Goal: Task Accomplishment & Management: Complete application form

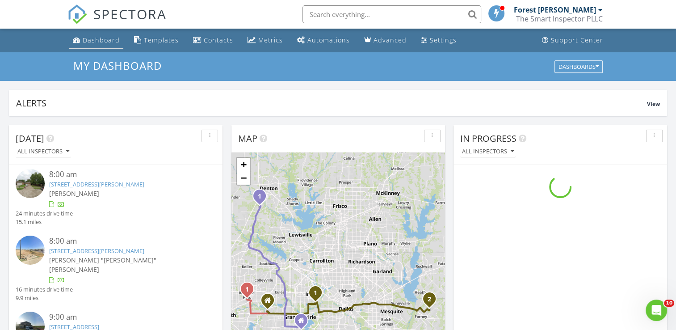
click at [96, 44] on div "Dashboard" at bounding box center [101, 40] width 37 height 8
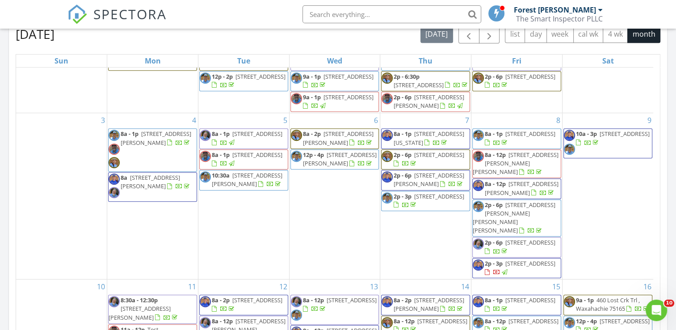
scroll to position [89, 0]
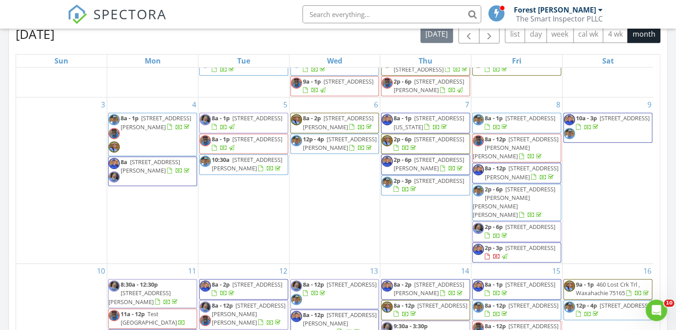
click at [516, 249] on span "2201 Huntington Dr, Plano 75075" at bounding box center [530, 247] width 50 height 8
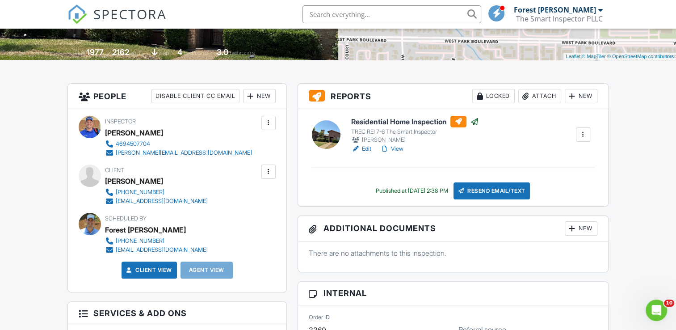
click at [399, 149] on link "View" at bounding box center [391, 148] width 23 height 9
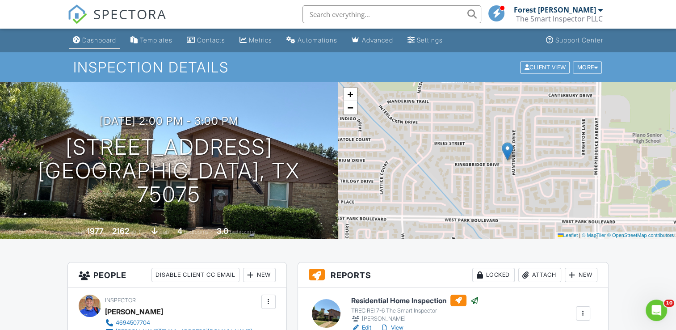
click at [91, 41] on div "Dashboard" at bounding box center [99, 40] width 34 height 8
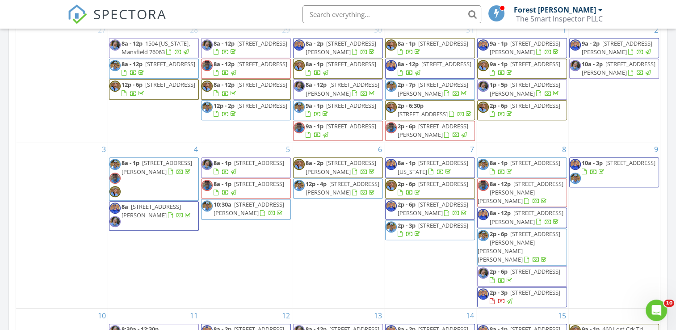
scroll to position [134, 0]
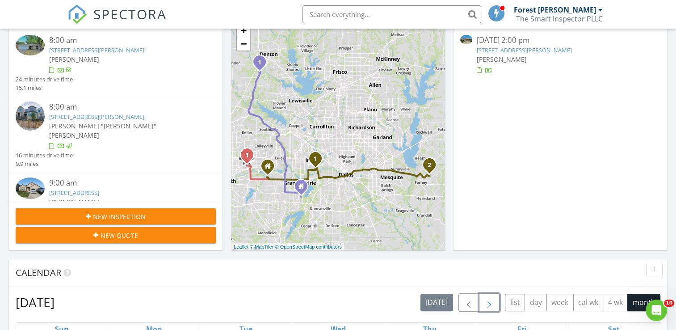
click at [489, 299] on span "button" at bounding box center [489, 302] width 11 height 11
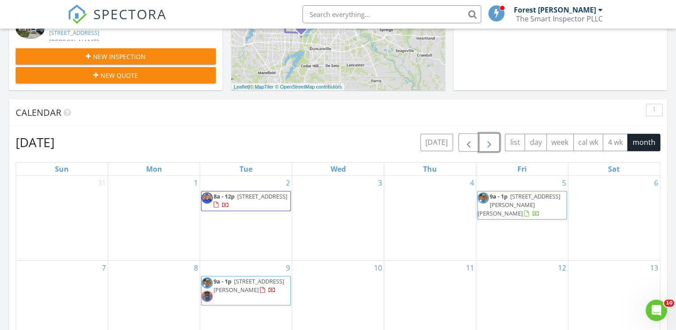
scroll to position [357, 0]
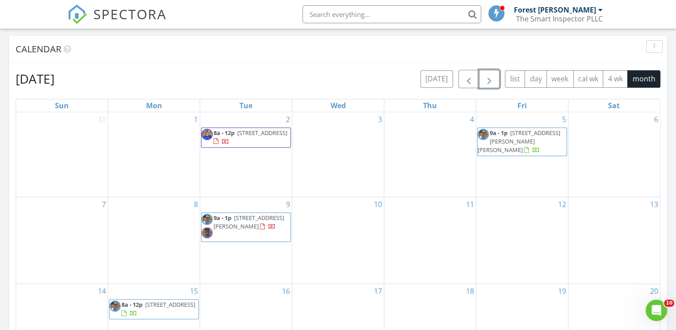
drag, startPoint x: 530, startPoint y: 136, endPoint x: 540, endPoint y: 135, distance: 10.3
click at [540, 135] on span "[STREET_ADDRESS][PERSON_NAME][PERSON_NAME]" at bounding box center [518, 141] width 83 height 25
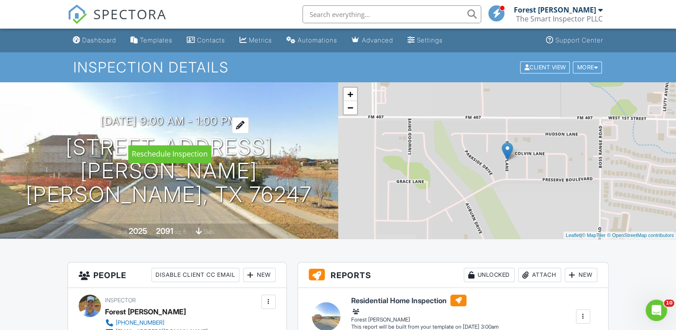
click at [128, 127] on h3 "09/05/2025 9:00 am - 1:00 pm" at bounding box center [168, 121] width 137 height 12
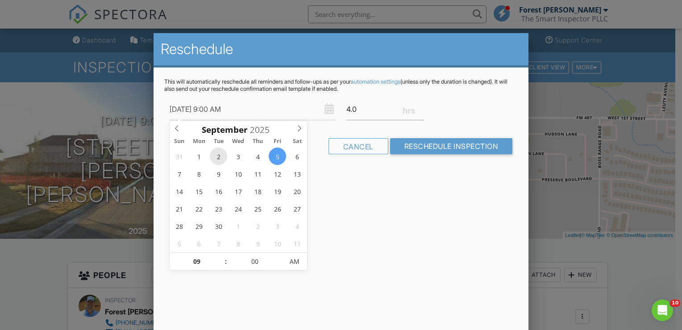
type input "[DATE] 9:00 AM"
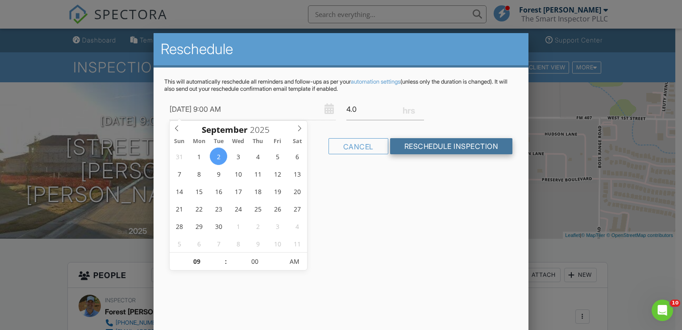
click at [456, 147] on input "Reschedule Inspection" at bounding box center [451, 146] width 123 height 16
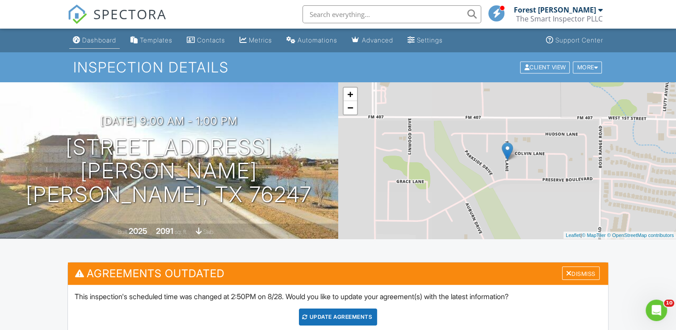
click at [106, 39] on div "Dashboard" at bounding box center [99, 40] width 34 height 8
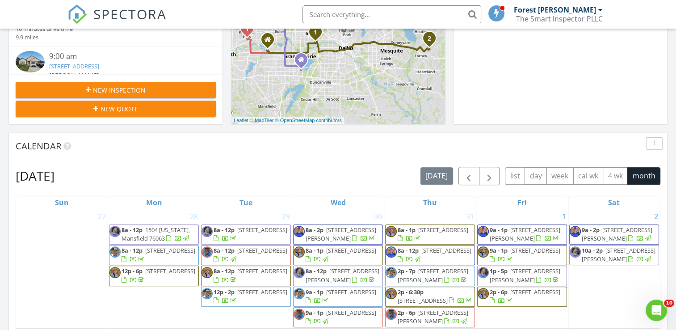
scroll to position [268, 0]
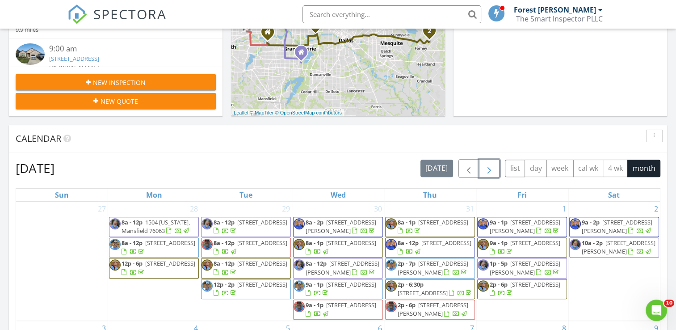
click at [489, 171] on span "button" at bounding box center [489, 168] width 11 height 11
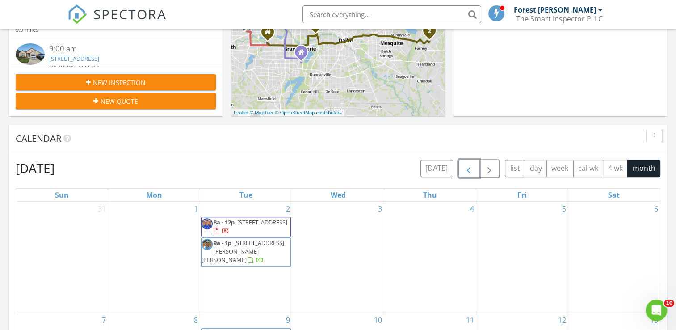
click at [468, 165] on span "button" at bounding box center [468, 168] width 11 height 11
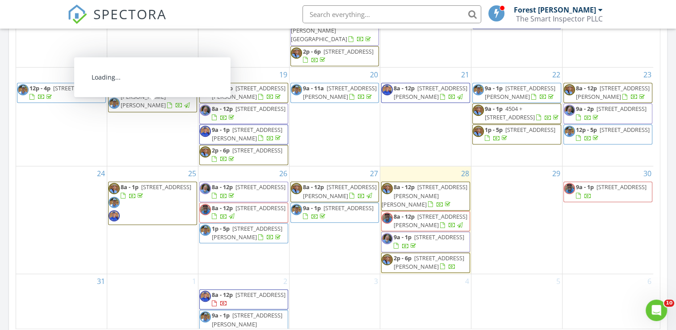
scroll to position [372, 0]
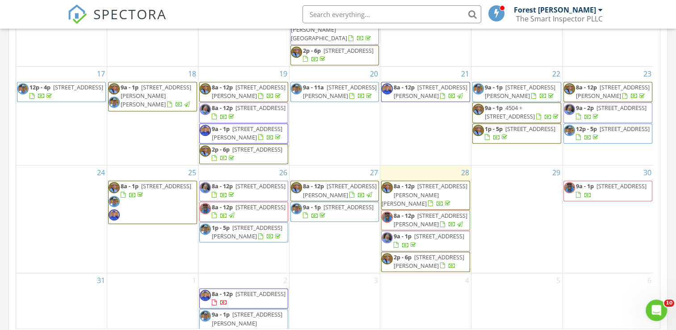
click at [423, 266] on span "2311 Birdwell Cove , Heath 75126" at bounding box center [428, 261] width 71 height 17
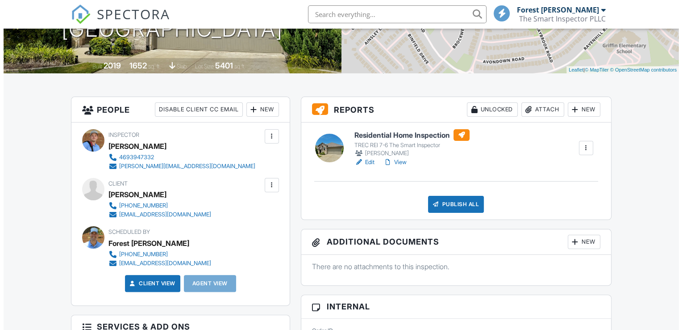
scroll to position [134, 0]
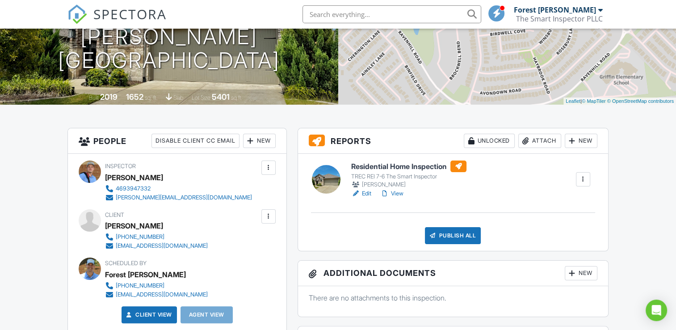
click at [261, 141] on div "New" at bounding box center [259, 141] width 33 height 14
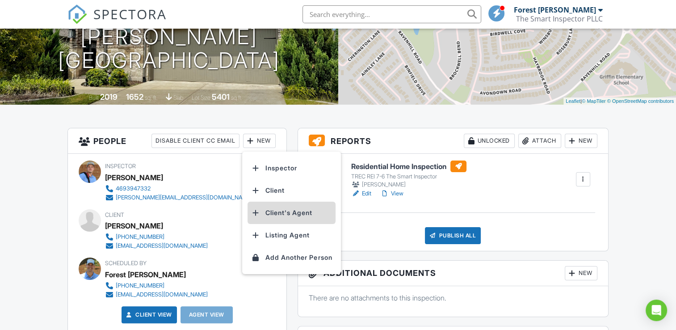
click at [283, 213] on li "Client's Agent" at bounding box center [291, 212] width 88 height 22
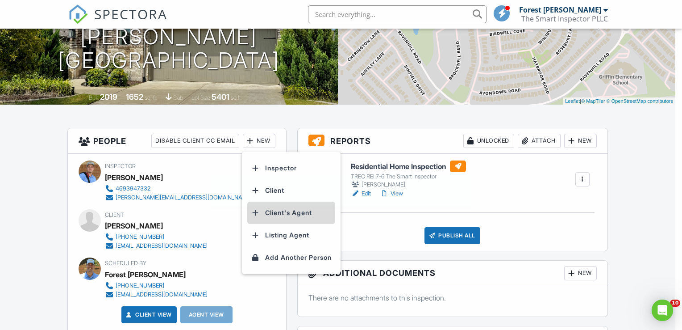
scroll to position [0, 0]
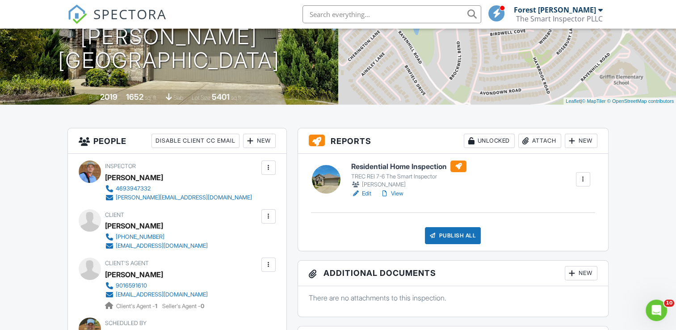
click at [271, 218] on div at bounding box center [268, 216] width 9 height 9
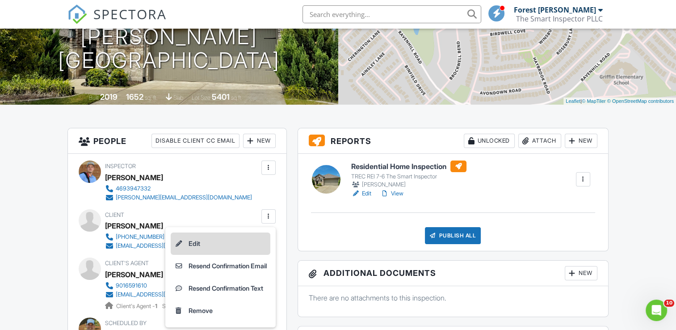
click at [218, 241] on li "Edit" at bounding box center [221, 243] width 100 height 22
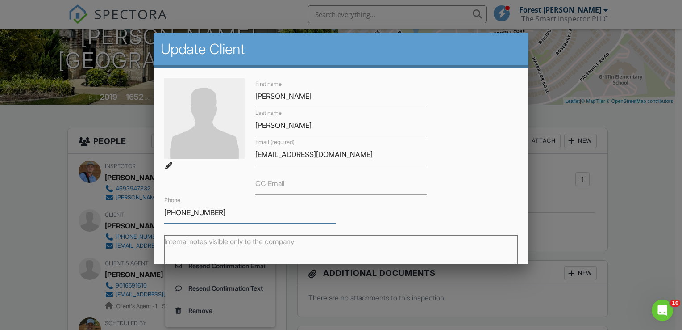
click at [175, 212] on input "211-448-2062" at bounding box center [249, 212] width 171 height 22
type input "214-448-2062"
click at [475, 156] on div "First name Roshel Last name Merriweather Email (required) roshelmerriweather@gm…" at bounding box center [341, 150] width 364 height 145
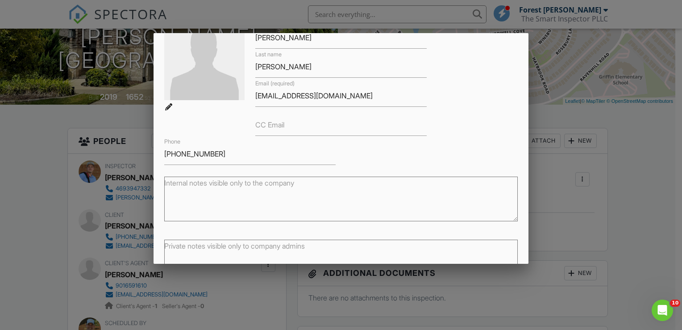
scroll to position [119, 0]
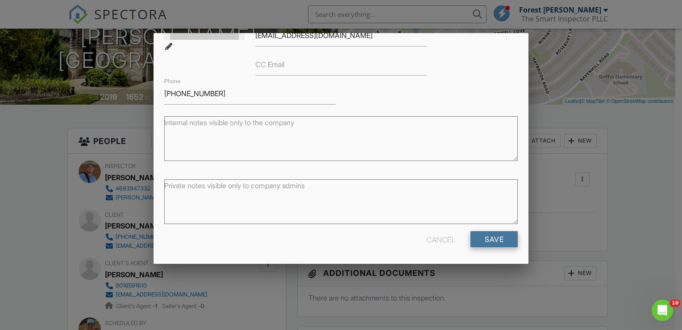
click at [492, 238] on input "Save" at bounding box center [494, 239] width 47 height 16
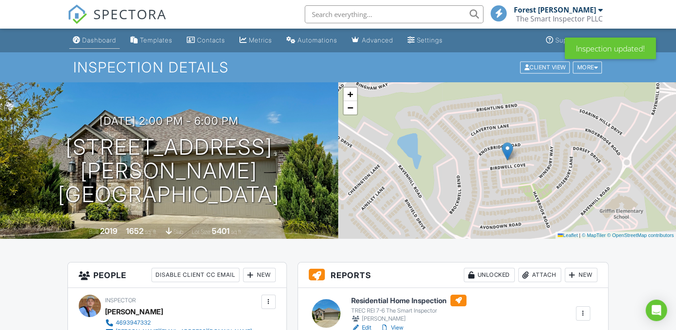
click at [95, 44] on div "Dashboard" at bounding box center [99, 40] width 34 height 8
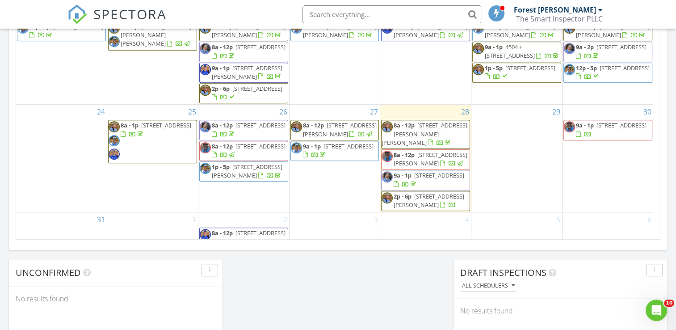
scroll to position [357, 0]
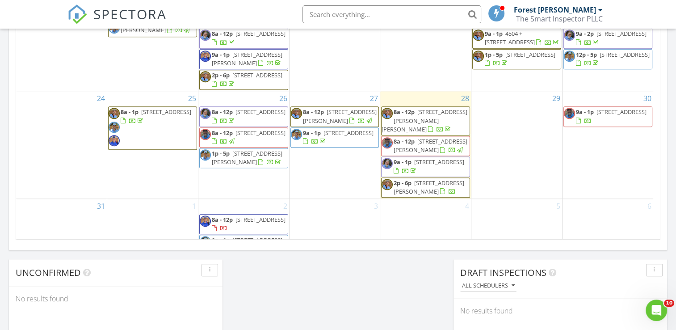
click at [511, 135] on div "29" at bounding box center [516, 144] width 91 height 107
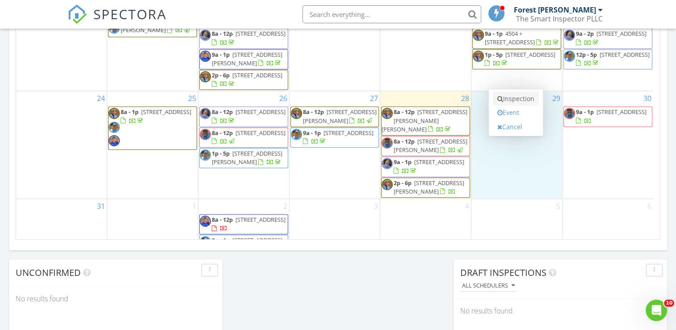
click at [514, 98] on link "Inspection" at bounding box center [516, 99] width 46 height 14
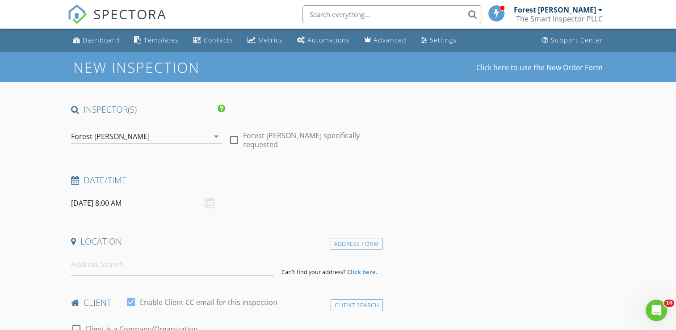
click at [107, 142] on div "Forest [PERSON_NAME]" at bounding box center [140, 136] width 138 height 14
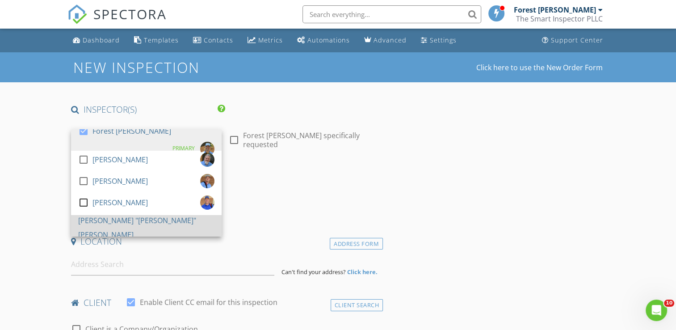
click at [125, 222] on div "[PERSON_NAME] "[PERSON_NAME]" [PERSON_NAME]" at bounding box center [146, 227] width 136 height 29
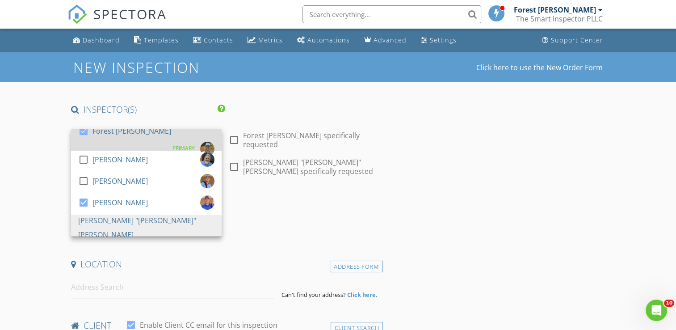
click at [107, 138] on div "Forest [PERSON_NAME]" at bounding box center [131, 131] width 79 height 14
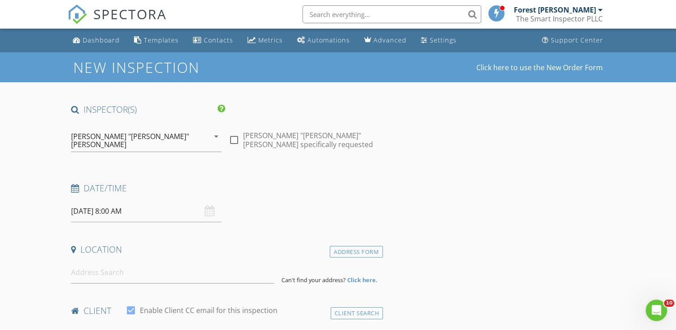
click at [130, 202] on input "[DATE] 8:00 AM" at bounding box center [146, 211] width 150 height 22
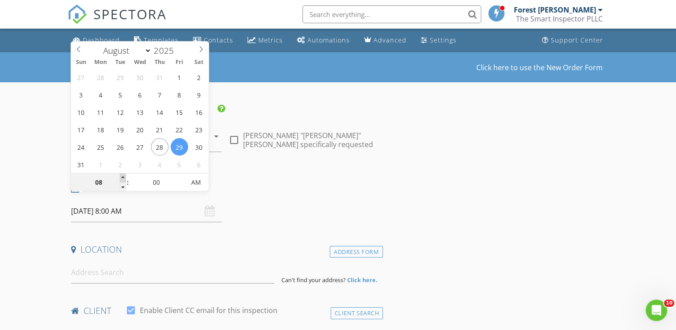
type input "09"
type input "[DATE] 9:00 AM"
click at [121, 178] on span at bounding box center [123, 177] width 6 height 9
type input "10"
type input "[DATE] 10:00 AM"
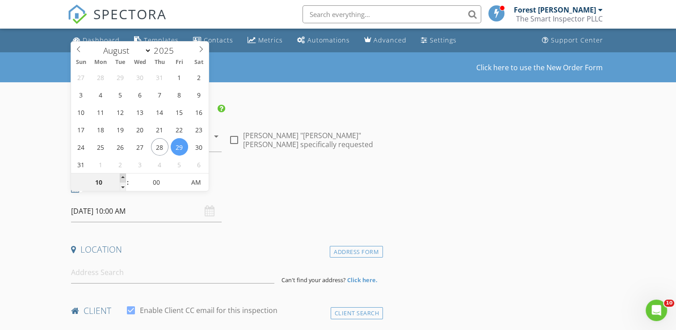
click at [121, 178] on span at bounding box center [123, 177] width 6 height 9
type input "11"
type input "[DATE] 11:00 AM"
click at [121, 178] on span at bounding box center [123, 177] width 6 height 9
type input "12"
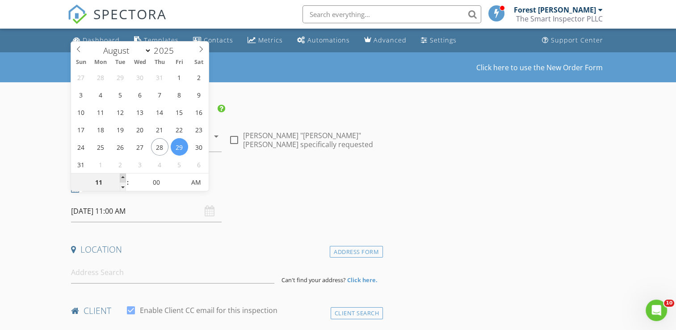
type input "[DATE] 12:00 PM"
click at [121, 178] on span at bounding box center [123, 177] width 6 height 9
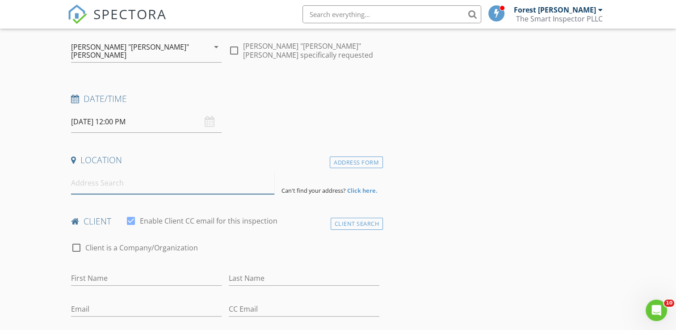
click at [104, 172] on input at bounding box center [172, 183] width 203 height 22
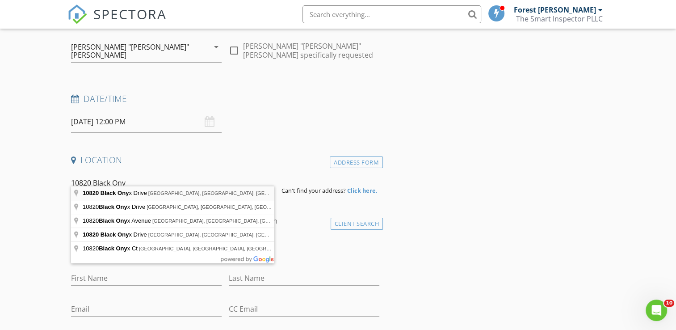
type input "[STREET_ADDRESS][PERSON_NAME]"
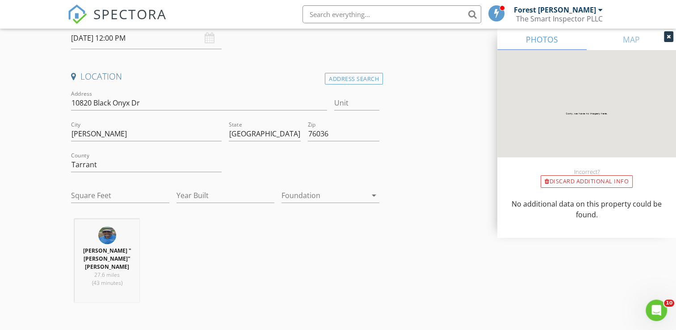
scroll to position [179, 0]
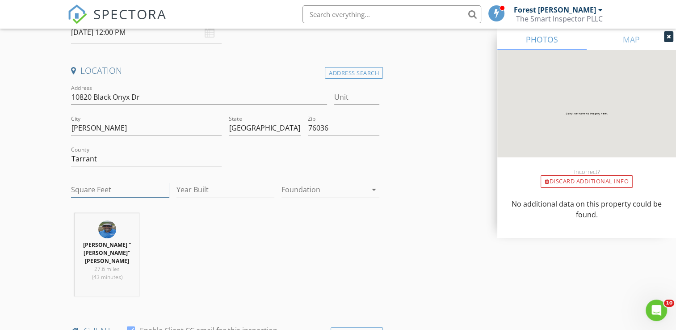
click at [111, 182] on input "Square Feet" at bounding box center [120, 189] width 98 height 15
type input "1791"
type input "2025"
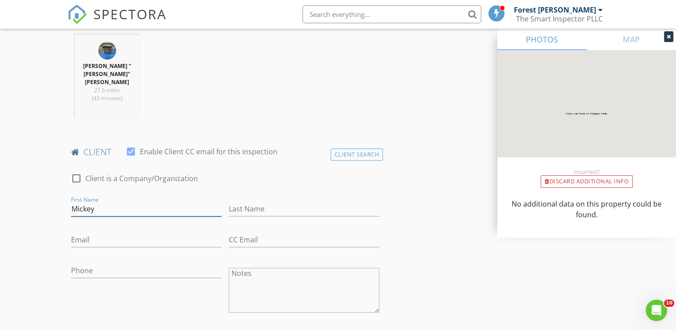
type input "Mickey"
type input "[PERSON_NAME]"
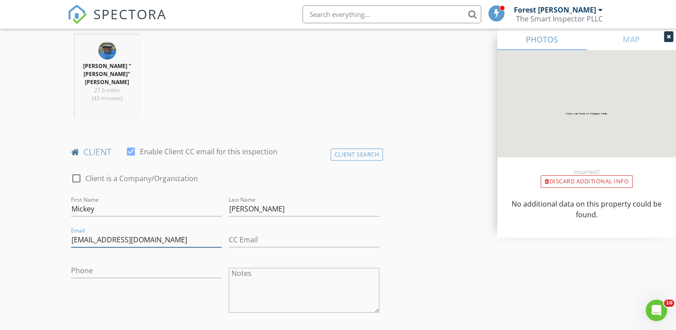
type input "[EMAIL_ADDRESS][DOMAIN_NAME]"
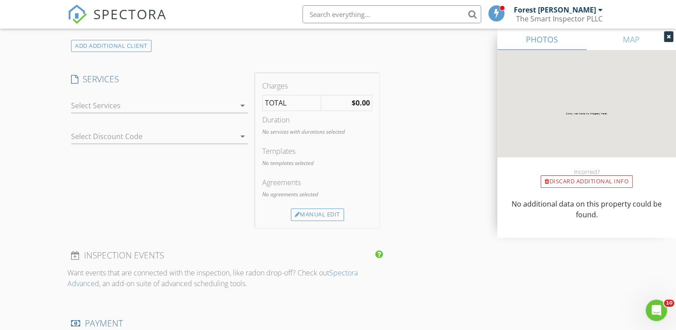
scroll to position [714, 0]
type input "[PHONE_NUMBER]"
click at [305, 206] on div "Manual Edit" at bounding box center [317, 212] width 53 height 13
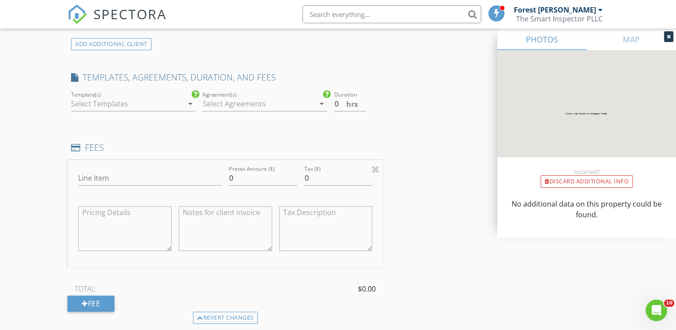
click at [123, 96] on div at bounding box center [127, 103] width 112 height 14
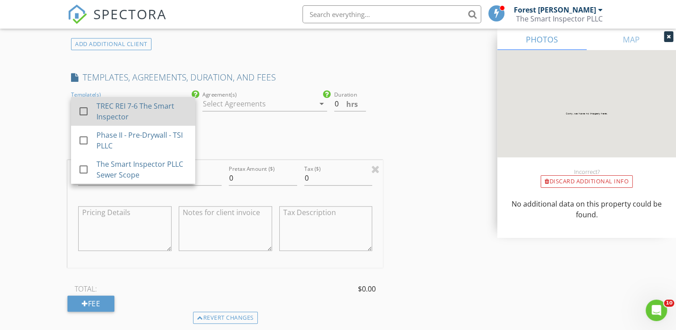
click at [130, 100] on div "TREC REI 7-6 The Smart Inspector" at bounding box center [142, 110] width 92 height 21
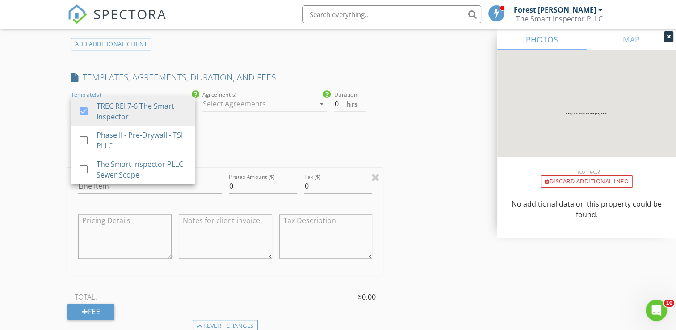
click at [244, 96] on div at bounding box center [258, 103] width 112 height 14
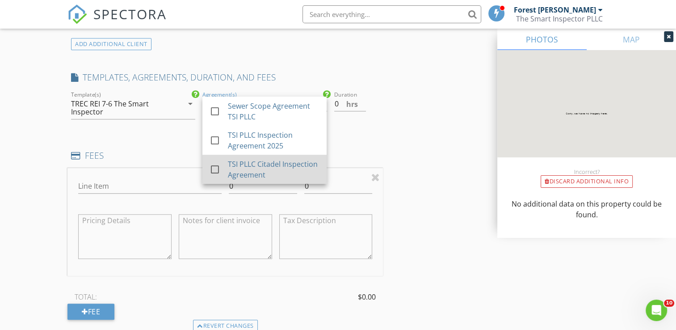
click at [275, 159] on div "TSI PLLC Citadel Inspection Agreement" at bounding box center [274, 169] width 92 height 21
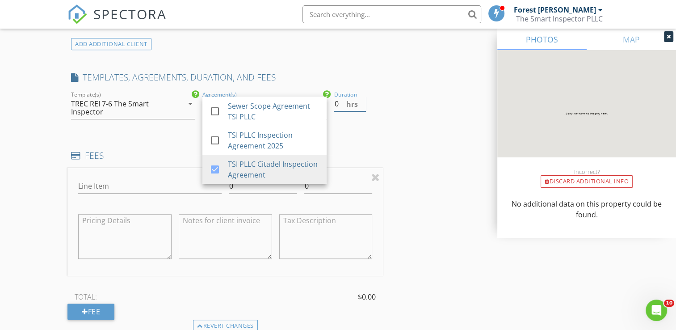
click at [338, 96] on input "0" at bounding box center [350, 103] width 32 height 15
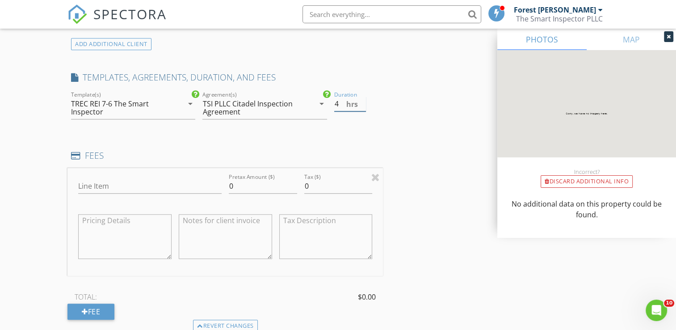
type input "4"
click at [91, 179] on input "Line Item" at bounding box center [149, 186] width 143 height 15
type input "Home Inspection"
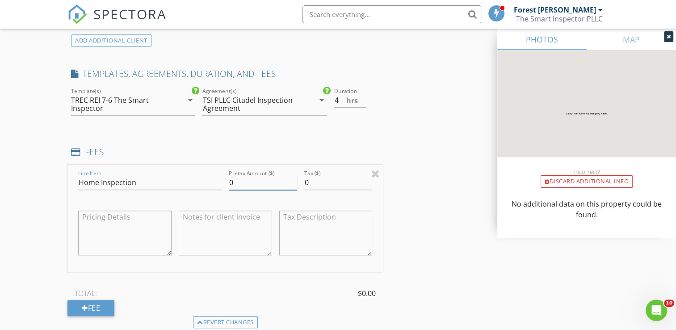
click at [250, 175] on input "0" at bounding box center [263, 182] width 68 height 15
click at [245, 175] on input "0" at bounding box center [263, 182] width 68 height 15
type input "440"
click at [95, 300] on div "Fee" at bounding box center [90, 308] width 47 height 16
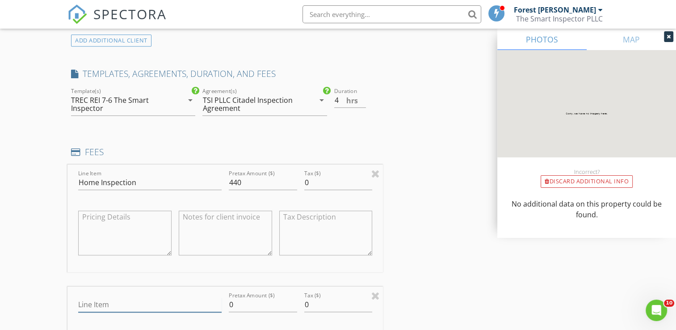
click at [96, 297] on input "Line Item" at bounding box center [149, 304] width 143 height 15
type input "Website Discount"
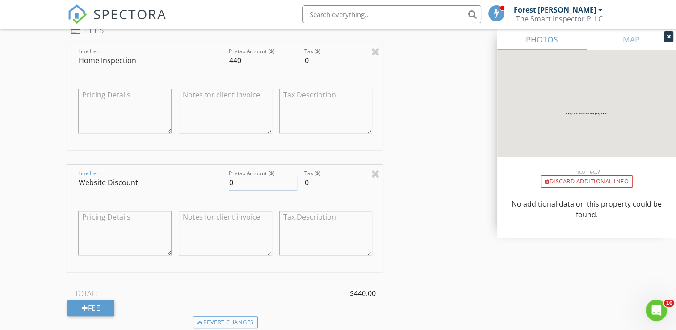
click at [241, 175] on input "0" at bounding box center [263, 182] width 68 height 15
type input "-25"
click at [8, 213] on div "New Inspection Click here to use the New Order Form INSPECTOR(S) check_box_outl…" at bounding box center [338, 121] width 676 height 1819
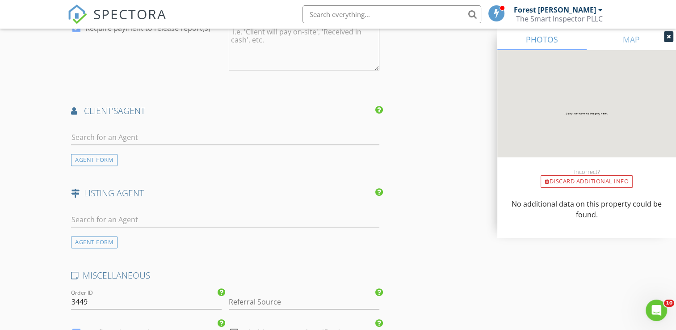
scroll to position [1287, 0]
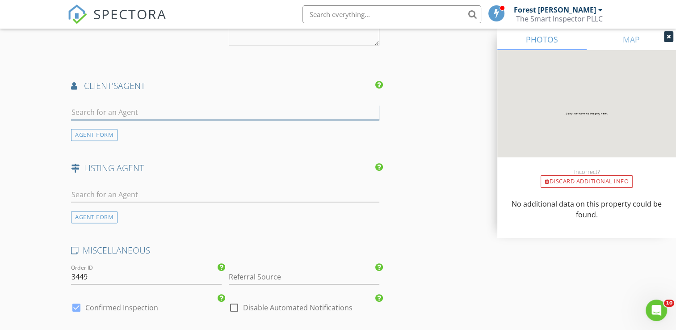
click at [121, 105] on input "text" at bounding box center [225, 112] width 308 height 15
drag, startPoint x: 44, startPoint y: 178, endPoint x: 43, endPoint y: 195, distance: 17.0
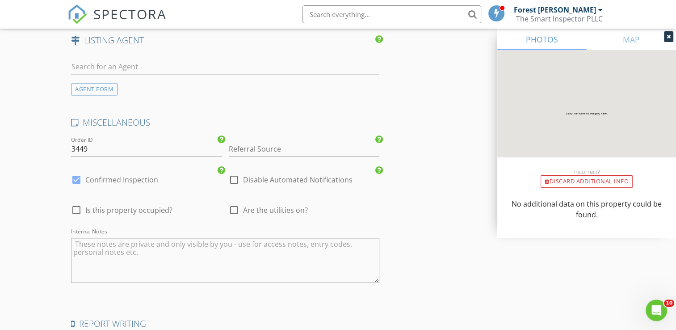
scroll to position [1420, 0]
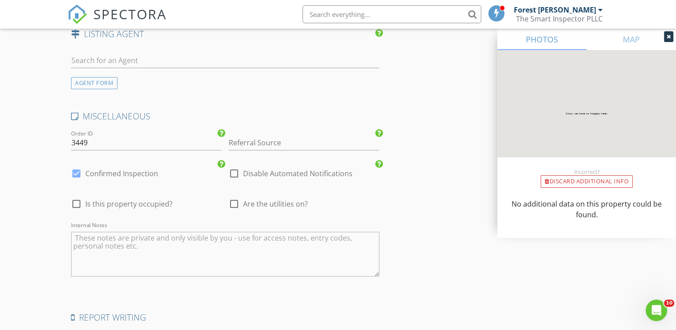
click at [273, 199] on span "Are the utilities on?" at bounding box center [275, 203] width 65 height 9
checkbox input "true"
click at [218, 240] on textarea "Internal Notes" at bounding box center [225, 253] width 308 height 45
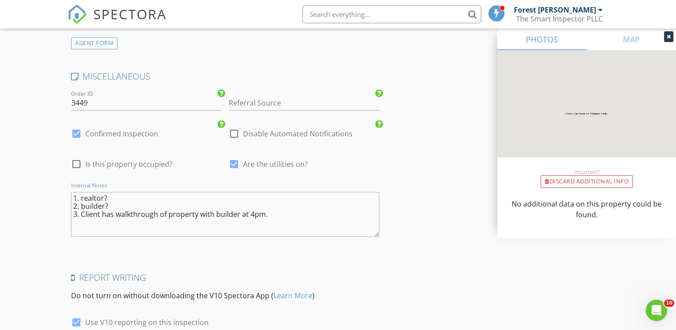
scroll to position [1523, 0]
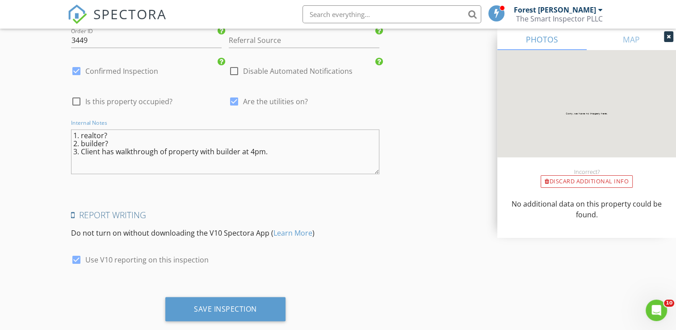
type textarea "1. realtor? 2. builder? 3. Client has walkthrough of property with builder at 4…"
